Goal: Transaction & Acquisition: Purchase product/service

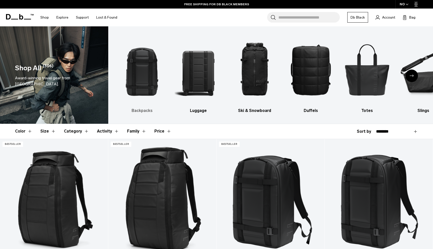
click at [155, 83] on img "1 / 10" at bounding box center [142, 69] width 48 height 71
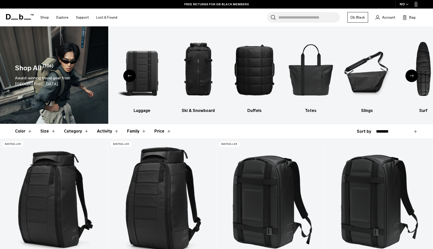
click at [126, 75] on div "Previous slide" at bounding box center [129, 75] width 13 height 13
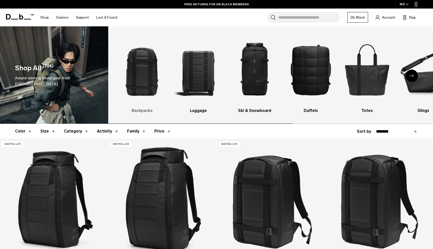
click at [150, 48] on img "1 / 10" at bounding box center [142, 69] width 48 height 71
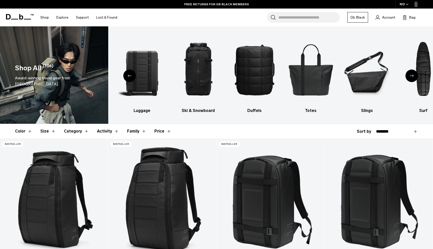
click at [129, 72] on div "Previous slide" at bounding box center [129, 75] width 13 height 13
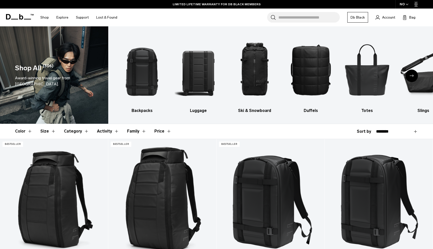
click at [405, 4] on div "NO" at bounding box center [404, 4] width 18 height 9
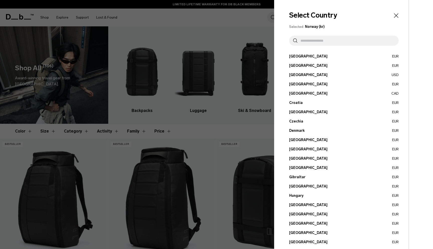
click at [323, 41] on input "text" at bounding box center [345, 41] width 97 height 10
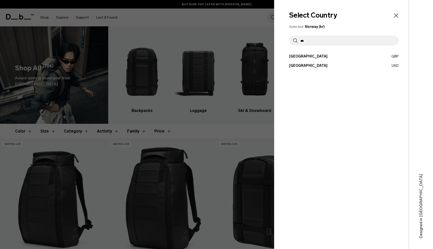
type input "***"
click at [317, 65] on button "United States USD" at bounding box center [344, 65] width 110 height 5
click at [299, 64] on button "United States USD" at bounding box center [344, 65] width 110 height 5
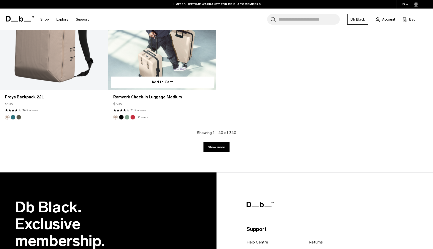
scroll to position [1948, 0]
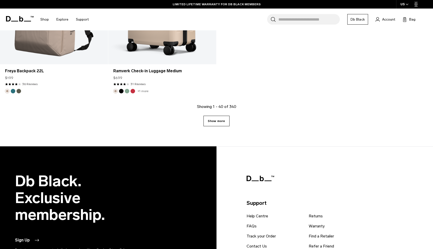
click at [224, 121] on link "Show more" at bounding box center [216, 121] width 26 height 11
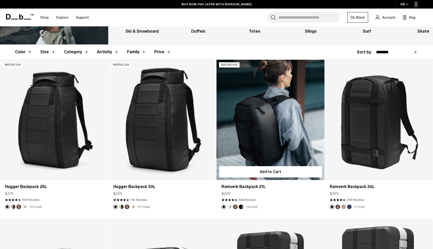
scroll to position [64, 0]
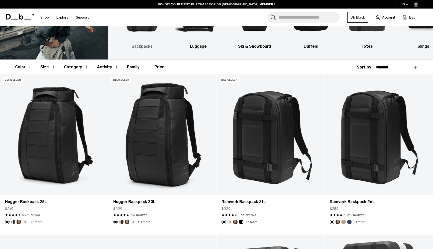
click at [145, 47] on h3 "Backpacks" at bounding box center [142, 46] width 48 height 6
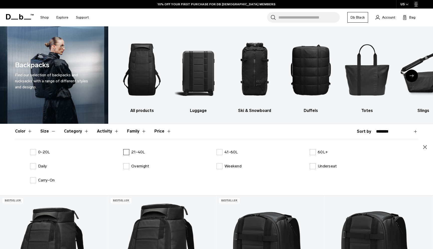
click at [128, 150] on label "21-40L" at bounding box center [134, 152] width 22 height 6
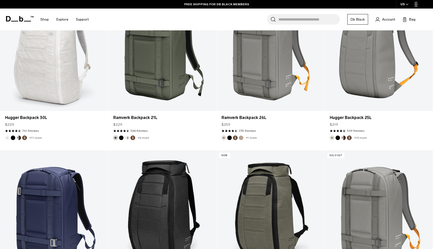
scroll to position [864, 0]
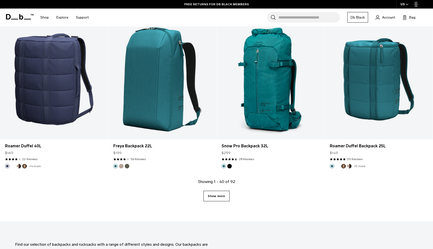
click at [219, 194] on link "Show more" at bounding box center [216, 195] width 26 height 11
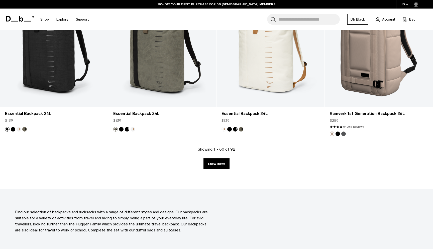
scroll to position [3196, 0]
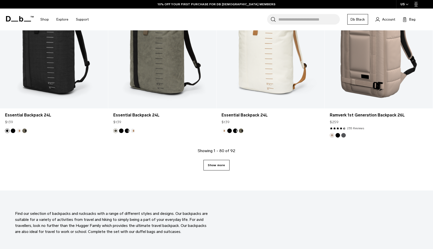
click at [225, 169] on link "Show more" at bounding box center [216, 165] width 26 height 11
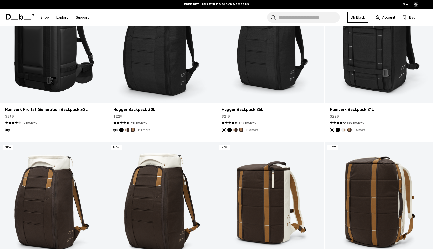
scroll to position [2100, 0]
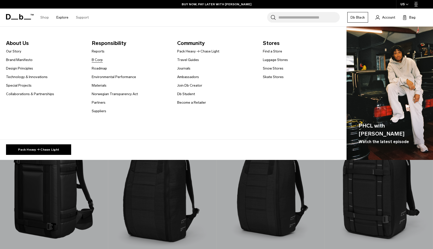
click at [98, 59] on link "B Corp" at bounding box center [97, 59] width 11 height 5
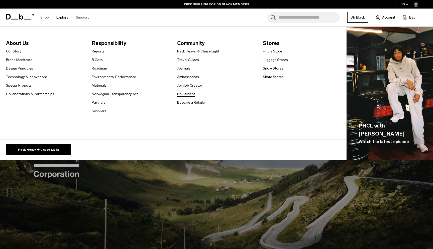
click at [189, 94] on link "Db Student" at bounding box center [186, 93] width 18 height 5
